Goal: Use online tool/utility: Utilize a website feature to perform a specific function

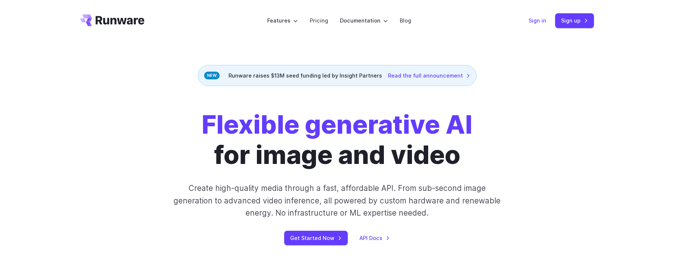
click at [536, 22] on link "Sign in" at bounding box center [537, 20] width 18 height 8
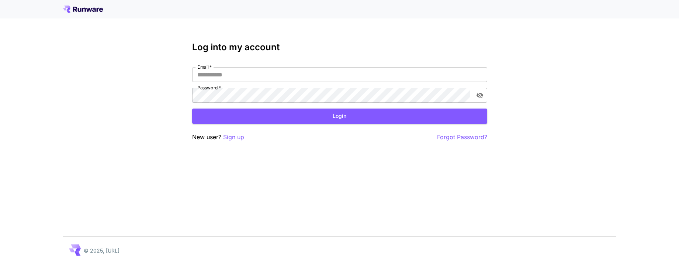
click at [215, 66] on div "Log into my account Email   * Email   * Password   * Password   * Login New use…" at bounding box center [339, 92] width 295 height 100
click at [215, 73] on input "Email   *" at bounding box center [339, 74] width 295 height 15
type input "**********"
click button "Login" at bounding box center [339, 115] width 295 height 15
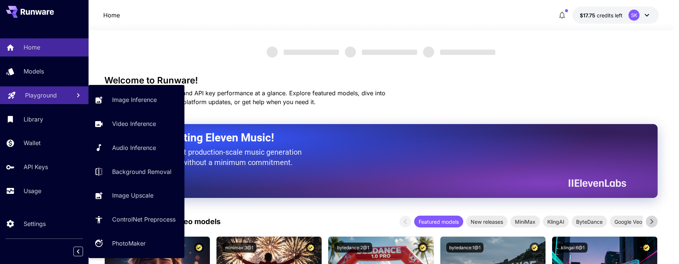
click at [26, 100] on link "Playground" at bounding box center [44, 95] width 89 height 18
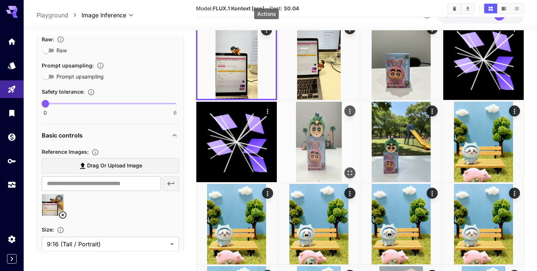
scroll to position [49, 0]
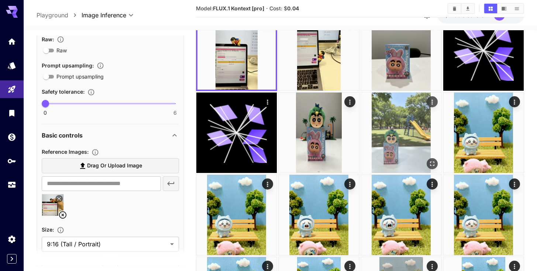
click at [414, 154] on img at bounding box center [401, 133] width 80 height 80
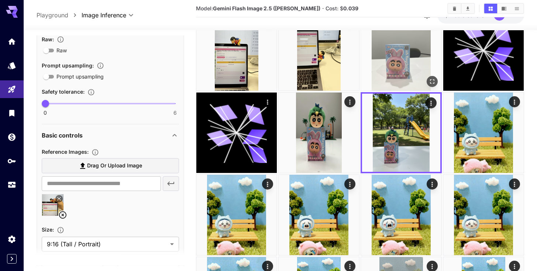
click at [390, 51] on img at bounding box center [401, 50] width 80 height 80
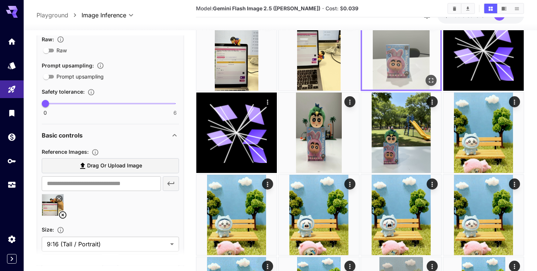
click at [405, 80] on img at bounding box center [401, 50] width 78 height 78
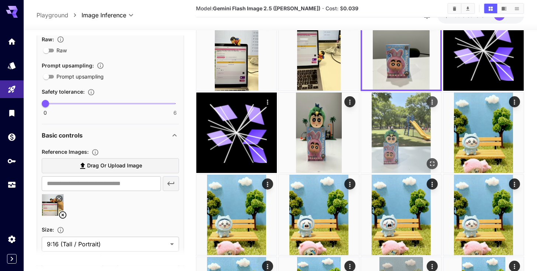
click at [386, 135] on img at bounding box center [401, 133] width 80 height 80
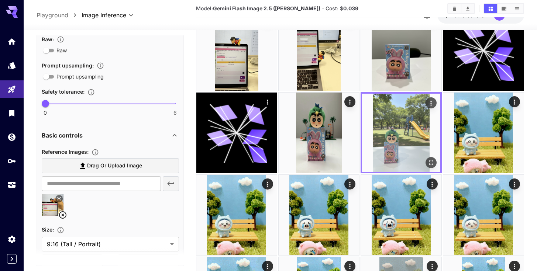
click at [431, 165] on icon "Open in fullscreen" at bounding box center [430, 162] width 7 height 7
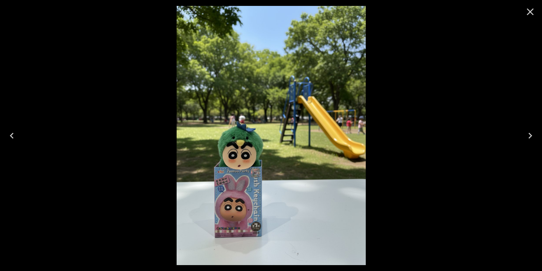
click at [532, 11] on icon "Close" at bounding box center [531, 12] width 12 height 12
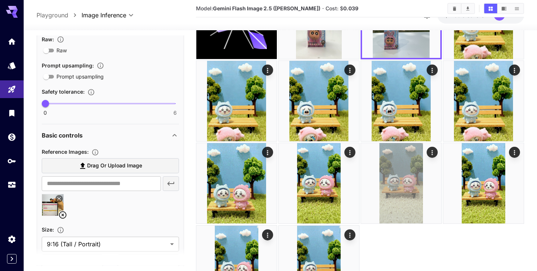
scroll to position [171, 0]
